Goal: Transaction & Acquisition: Book appointment/travel/reservation

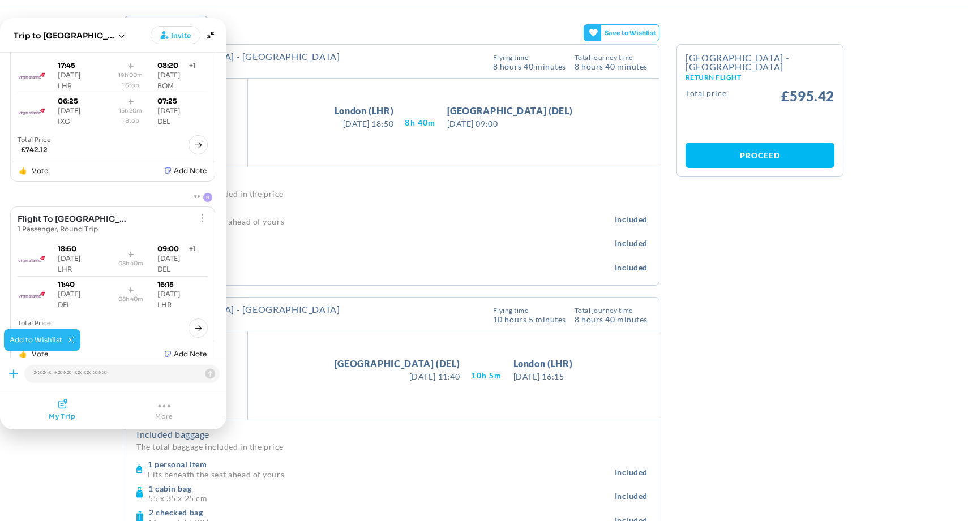
scroll to position [62, 0]
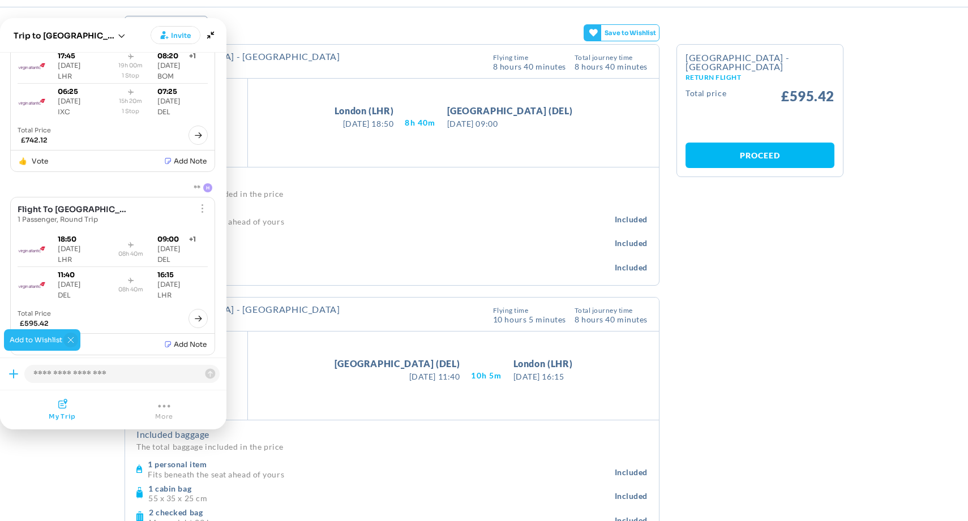
click at [71, 345] on button "Close tooltip" at bounding box center [70, 340] width 15 height 15
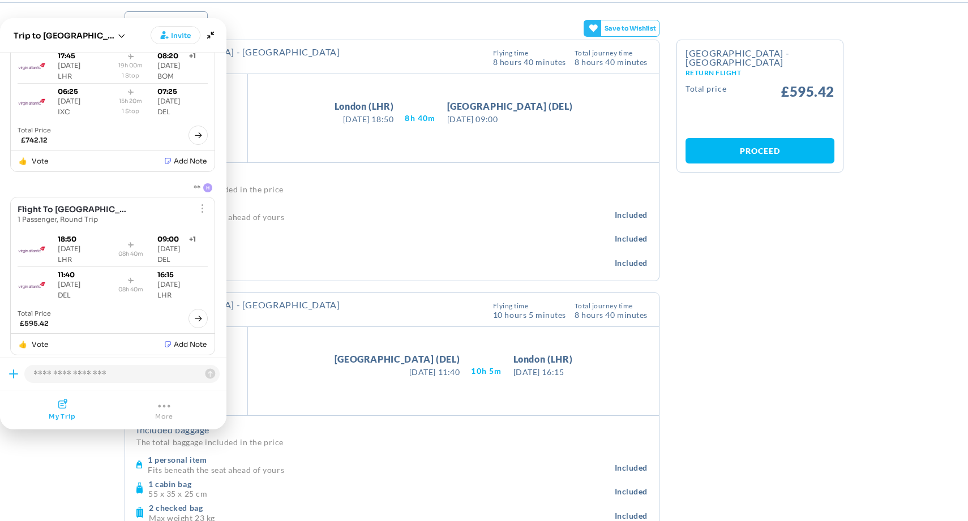
scroll to position [87, 0]
click at [201, 23] on span "Show menu" at bounding box center [202, 22] width 2 height 2
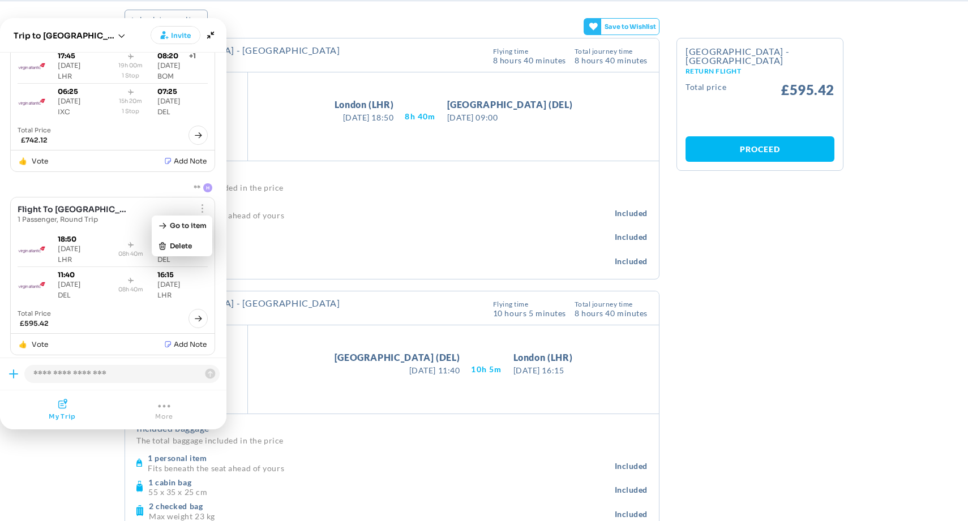
click at [340, 55] on div "This flight Typical for this route 6% higher Flight lifecycle emissions are cal…" at bounding box center [416, 56] width 153 height 20
click at [212, 35] on icon "Minimize" at bounding box center [211, 35] width 16 height 16
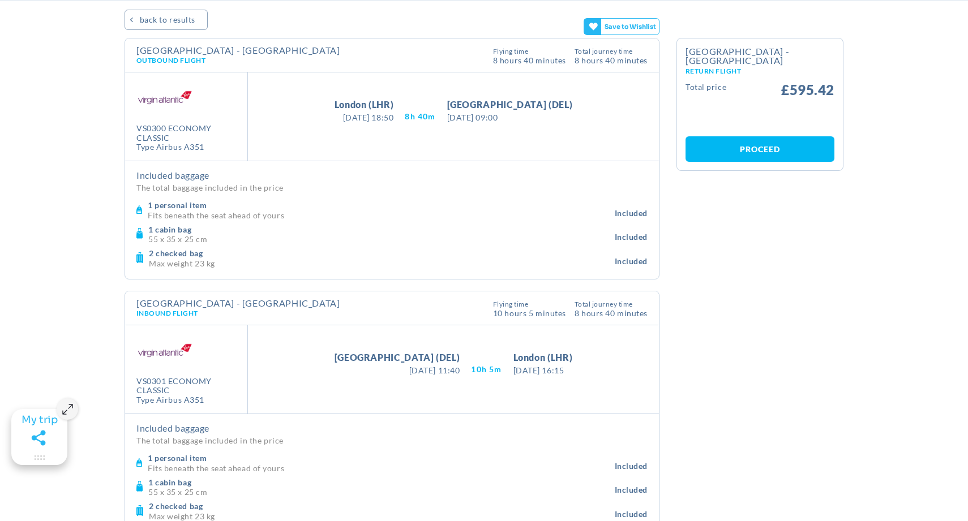
click at [66, 405] on icon "Maximize" at bounding box center [67, 409] width 11 height 11
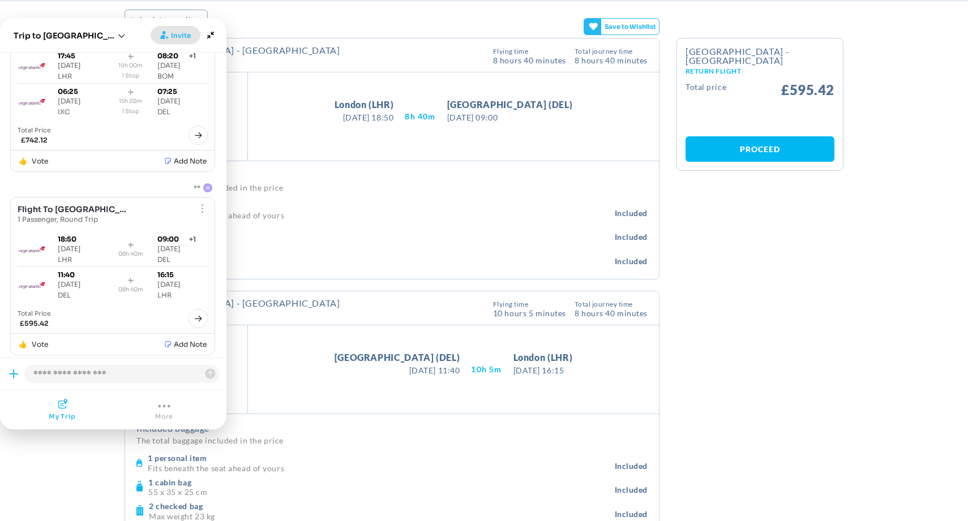
click at [178, 36] on span "Invite" at bounding box center [181, 35] width 20 height 11
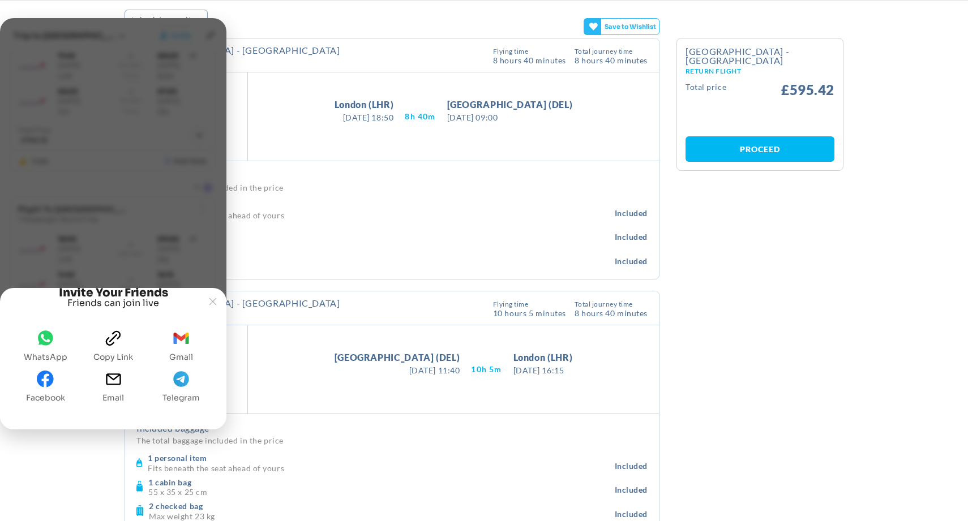
click at [53, 337] on icon "whatsapp" at bounding box center [45, 338] width 17 height 17
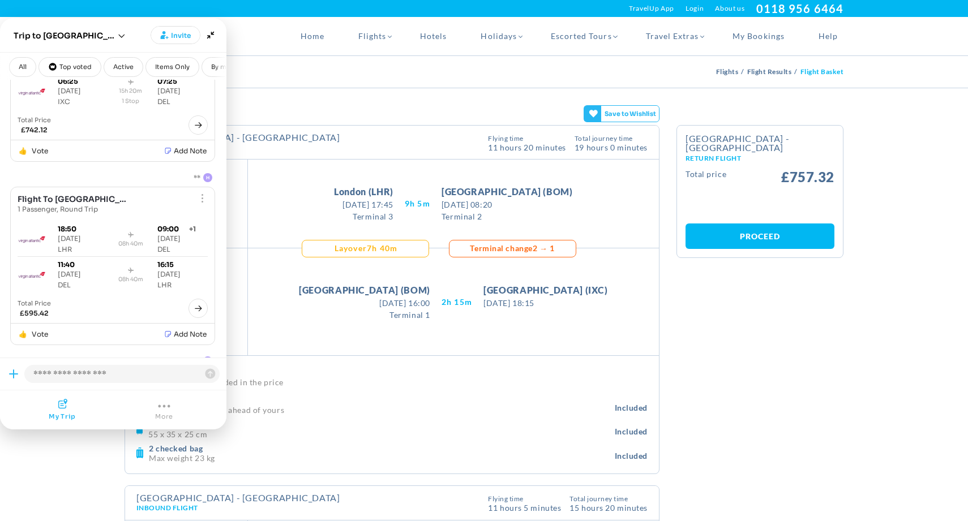
scroll to position [272, 0]
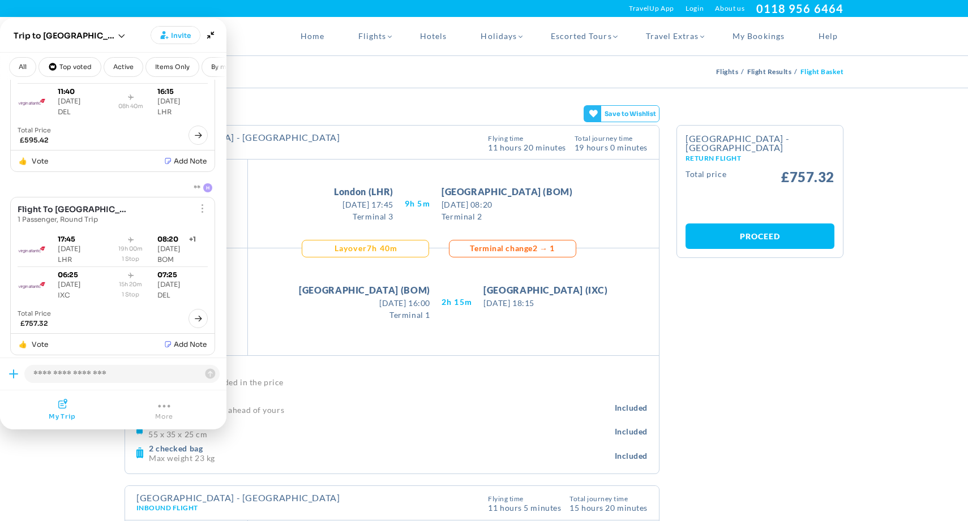
click at [340, 134] on div "This flight Typical for this route 6% higher Flight lifecycle emissions are cal…" at bounding box center [414, 143] width 148 height 20
click at [215, 34] on icon "Minimize" at bounding box center [211, 35] width 16 height 16
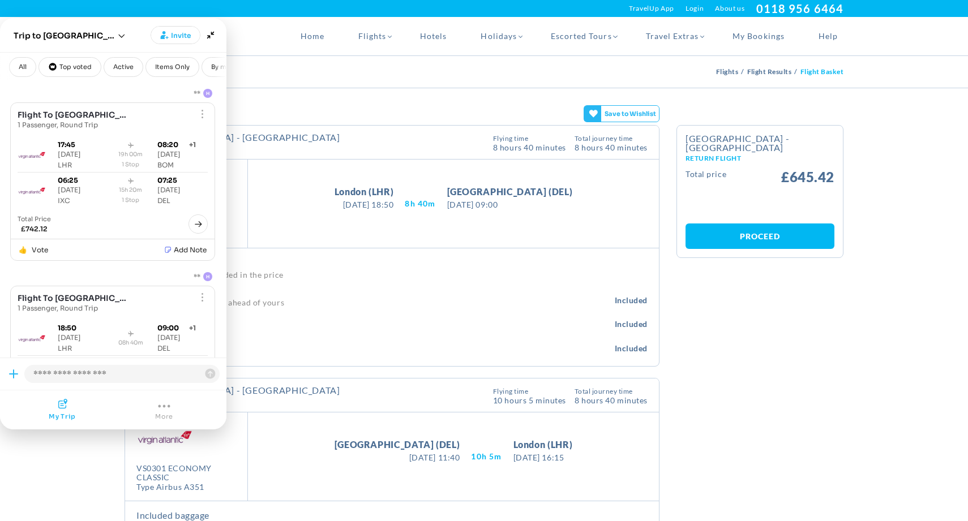
click at [197, 222] on icon "Open offering" at bounding box center [198, 224] width 9 height 9
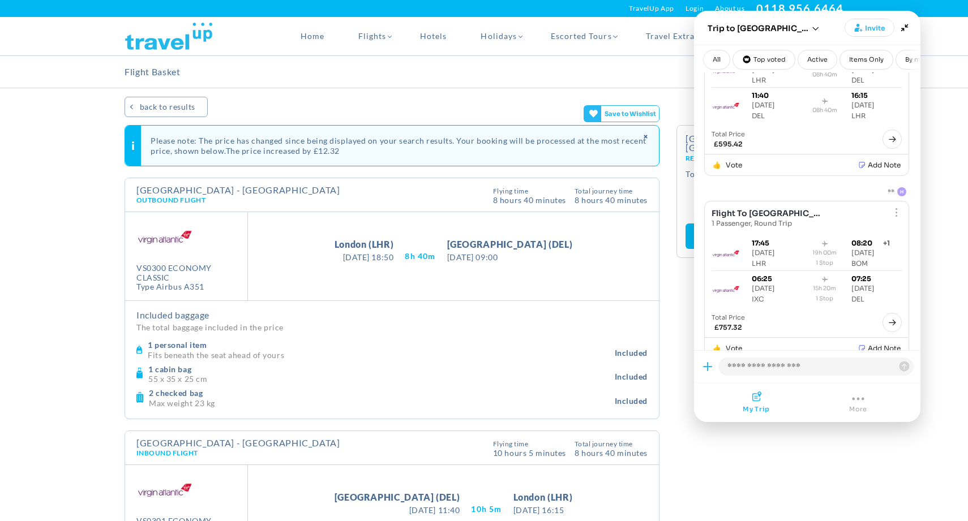
scroll to position [456, 0]
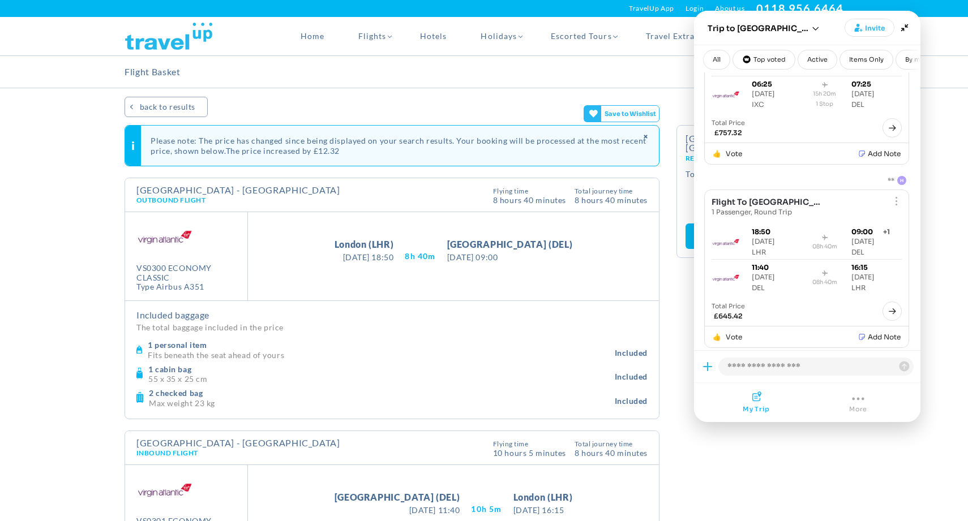
click at [760, 419] on div "Joyned Window" at bounding box center [807, 403] width 226 height 40
click at [905, 33] on icon "Minimize" at bounding box center [905, 28] width 16 height 16
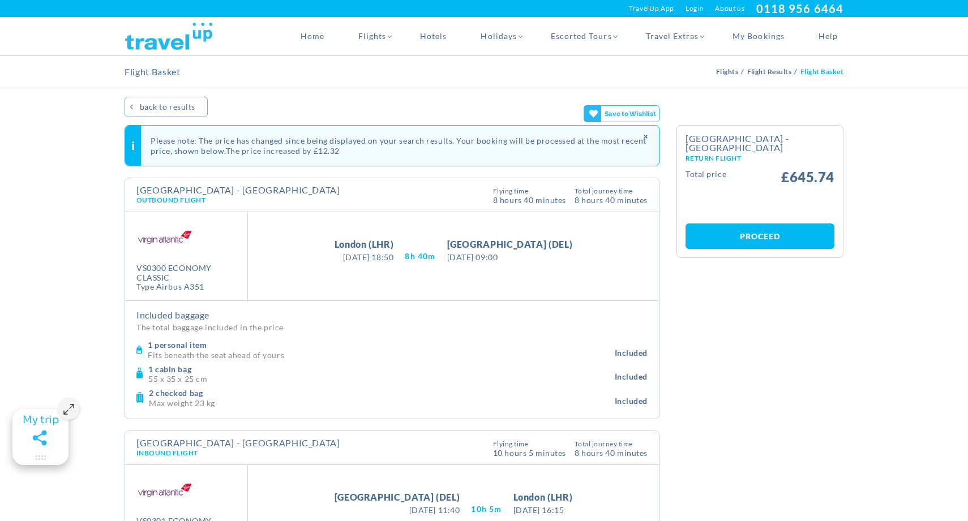
click at [175, 116] on span "BACK TO RESULTS" at bounding box center [167, 107] width 55 height 20
